Goal: Information Seeking & Learning: Learn about a topic

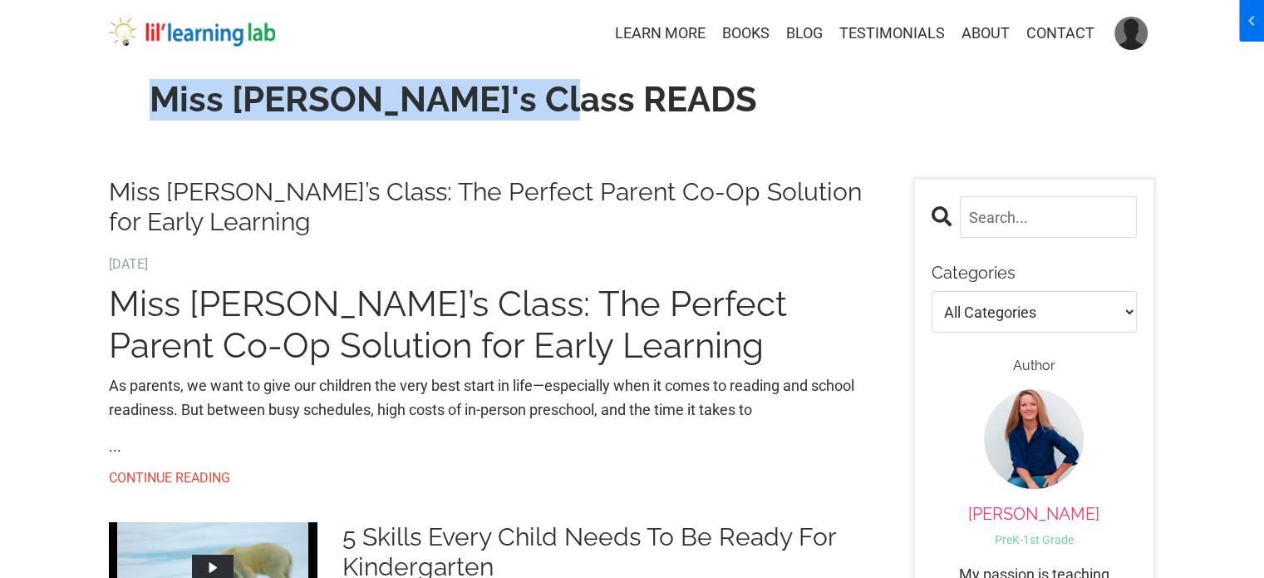
drag, startPoint x: 250, startPoint y: 109, endPoint x: 811, endPoint y: 111, distance: 560.9
click at [812, 111] on div "Miss Anna's Class READS" at bounding box center [632, 102] width 1072 height 73
click at [694, 134] on div "Miss Anna's Class READS" at bounding box center [453, 102] width 715 height 73
drag, startPoint x: 259, startPoint y: 92, endPoint x: 752, endPoint y: 95, distance: 492.8
click at [752, 95] on h1 "Miss Anna's Class READS" at bounding box center [454, 100] width 690 height 42
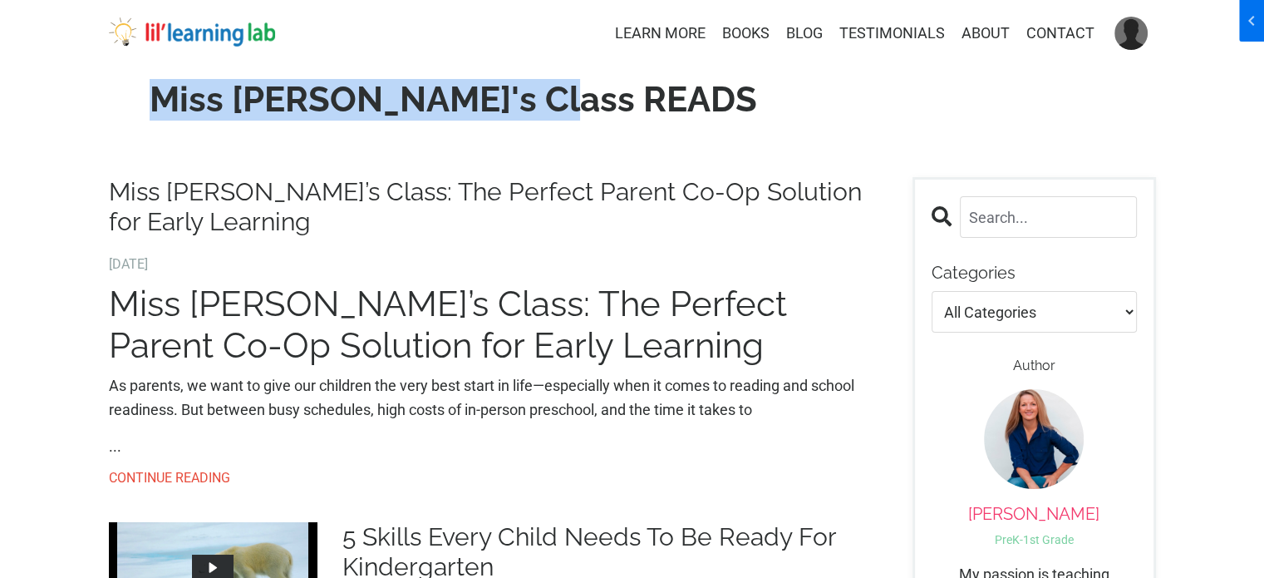
click at [752, 95] on h1 "Miss Anna's Class READS" at bounding box center [454, 100] width 690 height 42
drag, startPoint x: 240, startPoint y: 104, endPoint x: 608, endPoint y: 179, distance: 375.6
click at [874, 104] on div "Miss Anna's Class READS" at bounding box center [632, 102] width 1072 height 73
click at [568, 189] on link "Miss Anna’s Class: The Perfect Parent Co-Op Solution for Early Learning" at bounding box center [498, 207] width 779 height 60
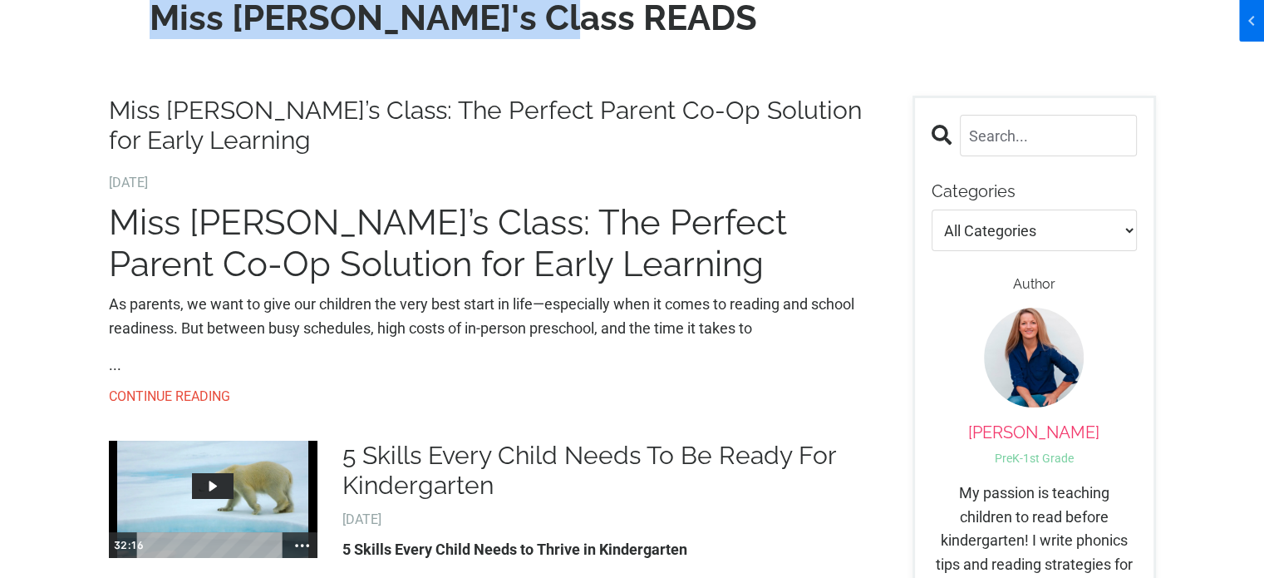
scroll to position [166, 0]
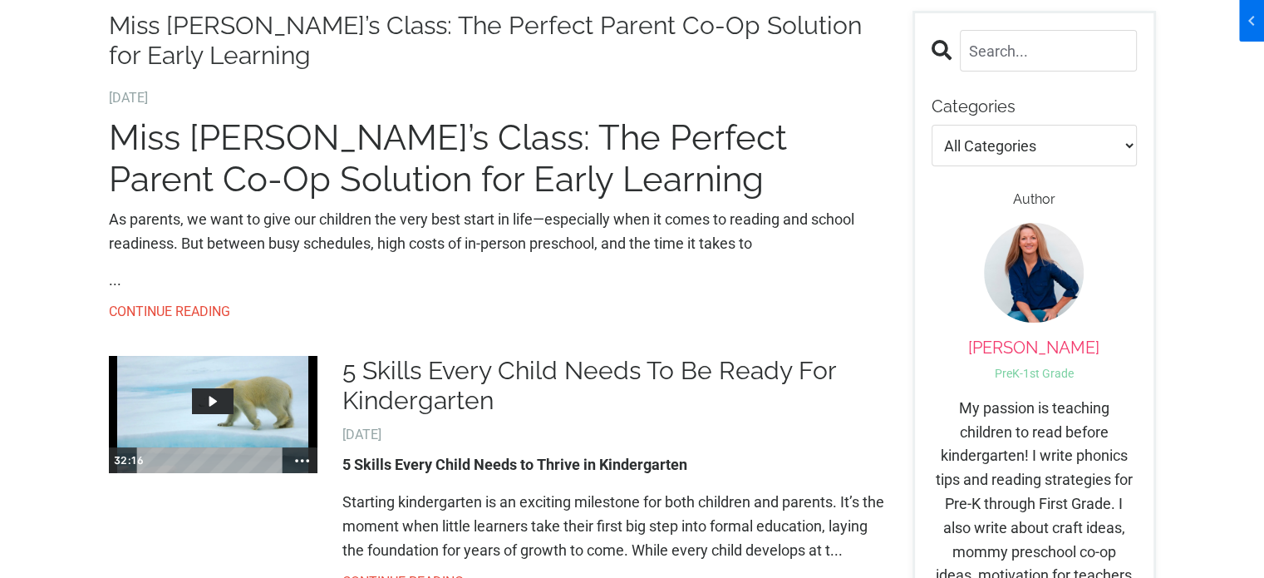
click at [372, 65] on link "Miss Anna’s Class: The Perfect Parent Co-Op Solution for Early Learning" at bounding box center [498, 41] width 779 height 60
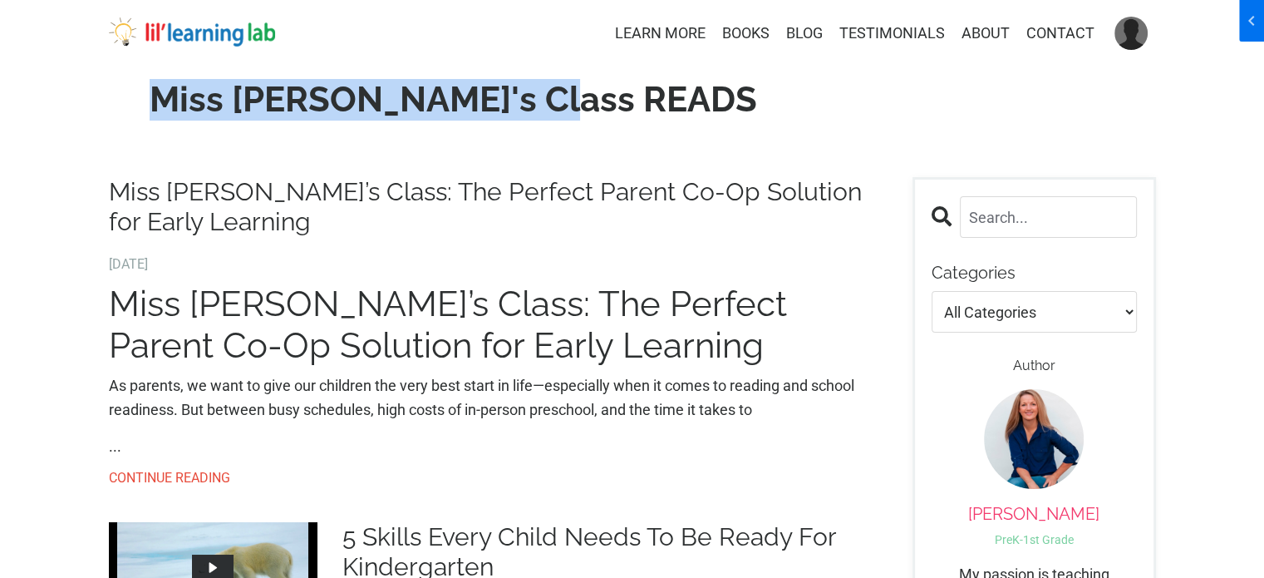
drag, startPoint x: 249, startPoint y: 109, endPoint x: 760, endPoint y: 112, distance: 511.0
click at [760, 112] on h1 "Miss Anna's Class READS" at bounding box center [454, 100] width 690 height 42
click at [661, 106] on h1 "Miss Anna's Class READS" at bounding box center [454, 100] width 690 height 42
click at [701, 121] on div "Miss Anna's Class READS" at bounding box center [454, 103] width 690 height 48
drag, startPoint x: 214, startPoint y: 109, endPoint x: 730, endPoint y: 109, distance: 515.2
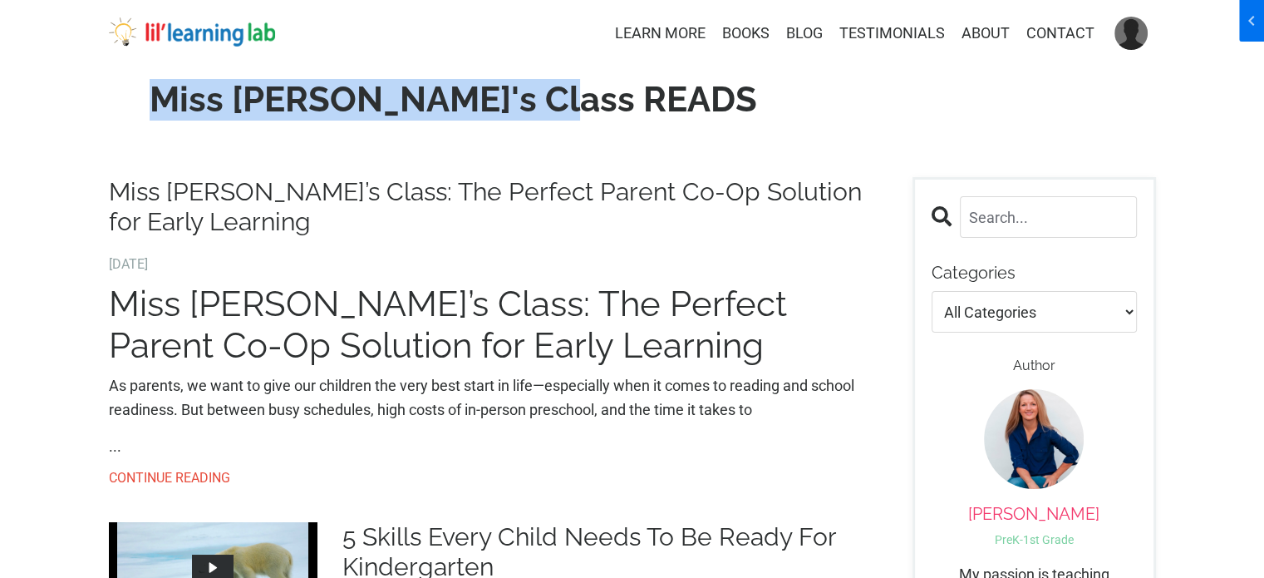
click at [730, 109] on h1 "Miss Anna's Class READS" at bounding box center [454, 100] width 690 height 42
drag, startPoint x: 244, startPoint y: 100, endPoint x: 804, endPoint y: 100, distance: 560.1
click at [804, 100] on div "Miss Anna's Class READS" at bounding box center [453, 102] width 715 height 73
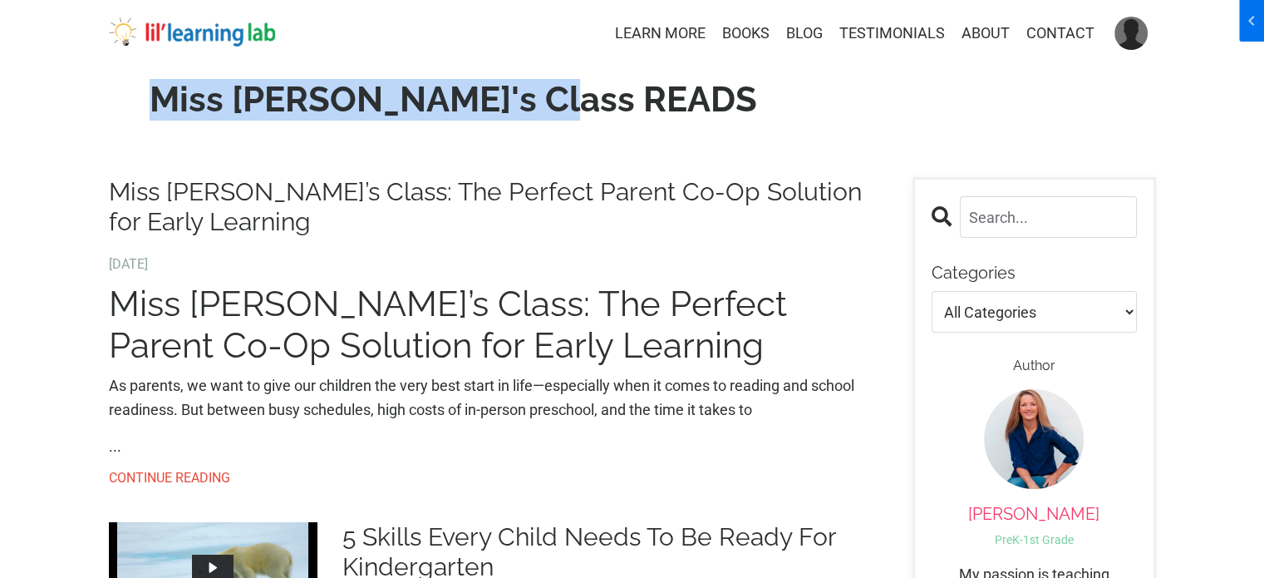
drag, startPoint x: 243, startPoint y: 109, endPoint x: 746, endPoint y: 116, distance: 503.6
click at [746, 116] on h1 "Miss Anna's Class READS" at bounding box center [454, 100] width 690 height 42
click at [243, 36] on img at bounding box center [192, 32] width 166 height 30
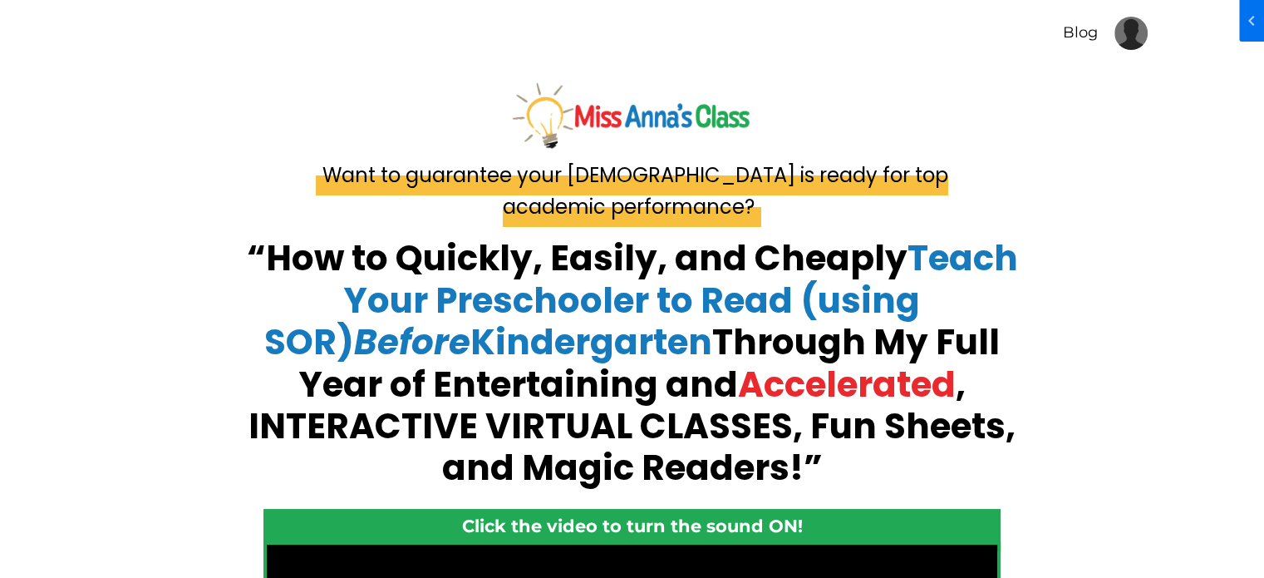
scroll to position [582, 0]
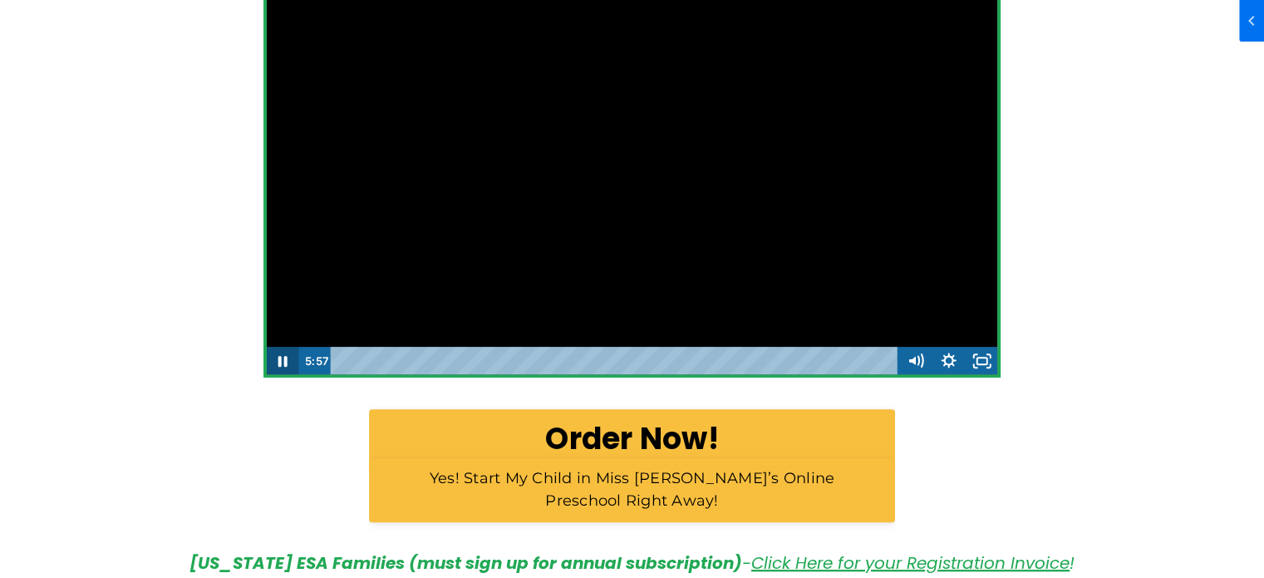
click at [272, 371] on icon "Pause" at bounding box center [282, 361] width 33 height 28
click at [273, 369] on icon "Play Video" at bounding box center [283, 361] width 33 height 28
click at [278, 368] on icon "Pause" at bounding box center [282, 361] width 33 height 28
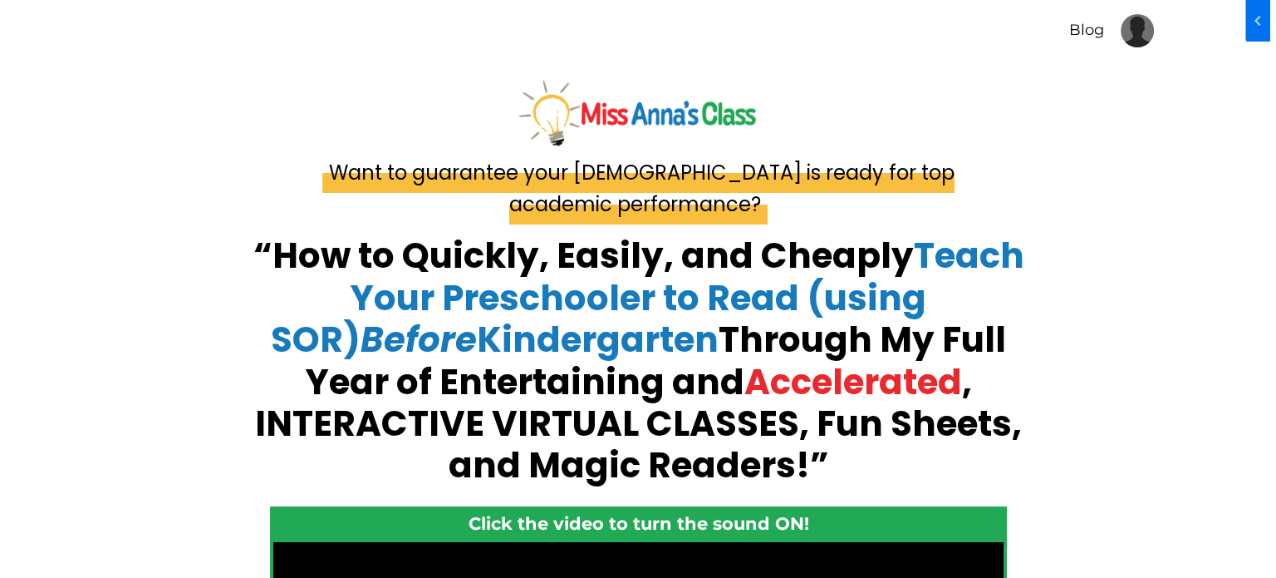
scroll to position [0, 0]
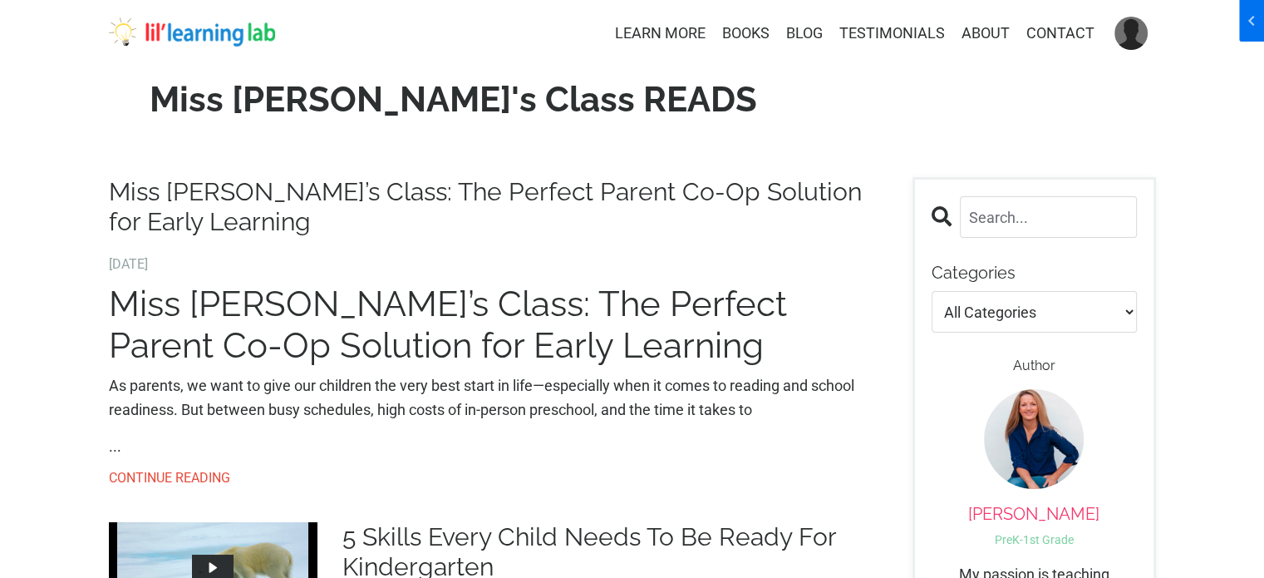
click at [233, 44] on img at bounding box center [192, 32] width 166 height 30
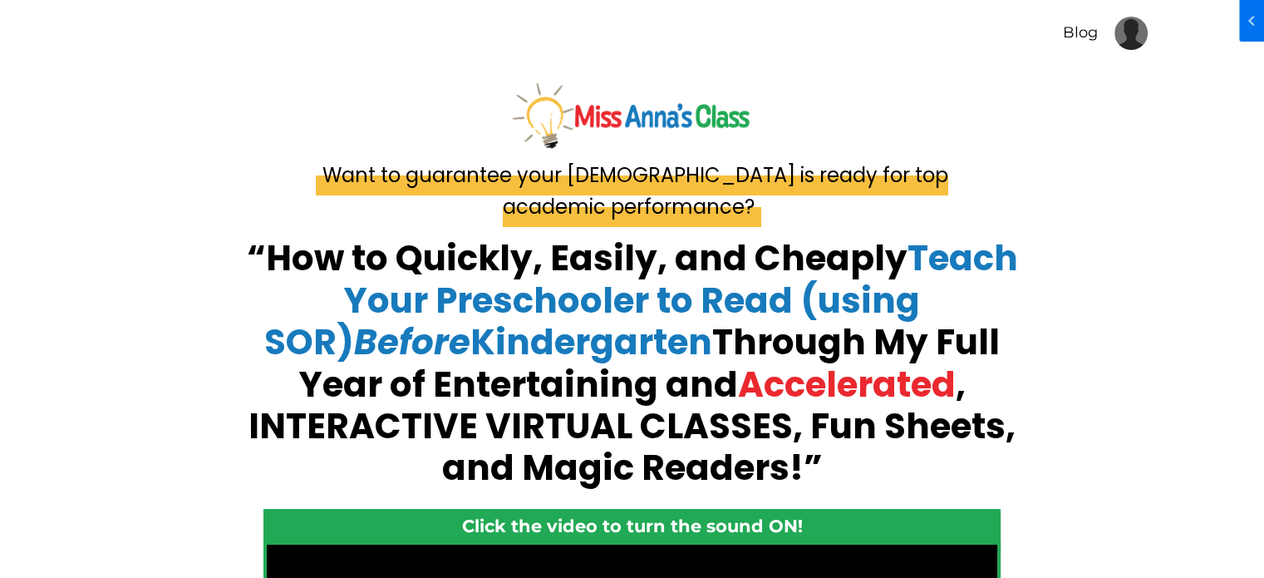
click at [641, 115] on img at bounding box center [631, 115] width 243 height 72
click at [1079, 36] on link "Blog" at bounding box center [1080, 32] width 35 height 21
